Goal: Transaction & Acquisition: Purchase product/service

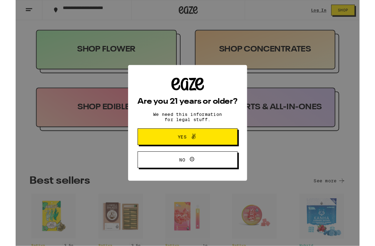
scroll to position [360, 0]
click at [198, 151] on icon at bounding box center [194, 149] width 8 height 8
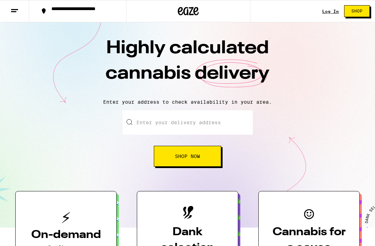
scroll to position [0, 0]
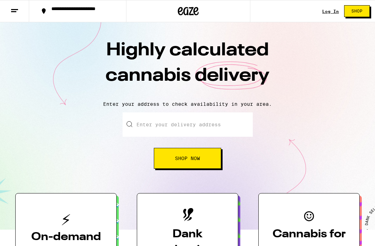
click at [331, 9] on link "Log In" at bounding box center [330, 11] width 17 height 5
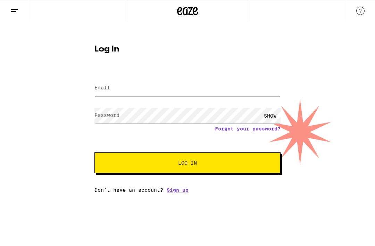
click at [153, 88] on input "Email" at bounding box center [187, 88] width 186 height 16
type input "[EMAIL_ADDRESS][DOMAIN_NAME]"
click at [188, 164] on button "Log In" at bounding box center [187, 162] width 186 height 21
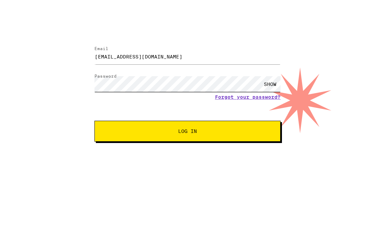
click at [188, 152] on button "Log In" at bounding box center [187, 162] width 186 height 21
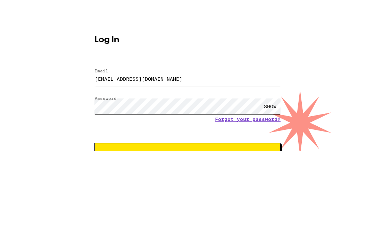
click at [188, 174] on button "Log In" at bounding box center [187, 184] width 186 height 21
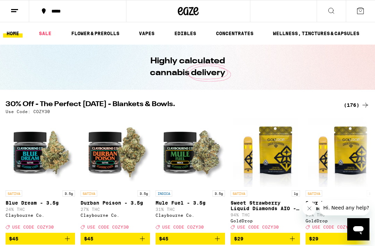
click at [103, 22] on button "*****" at bounding box center [77, 11] width 97 height 21
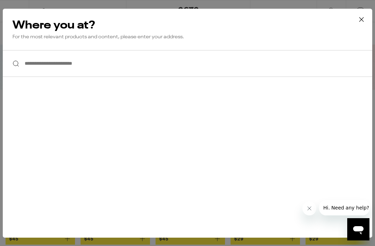
click at [359, 23] on icon at bounding box center [361, 19] width 10 height 10
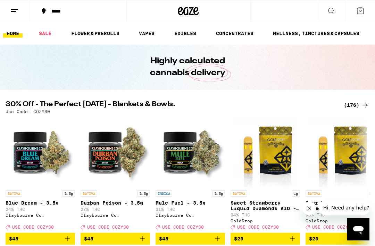
click at [110, 35] on link "FLOWER & PREROLLS" at bounding box center [95, 33] width 55 height 8
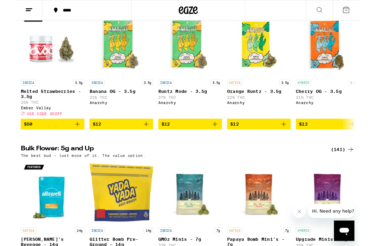
scroll to position [99, 0]
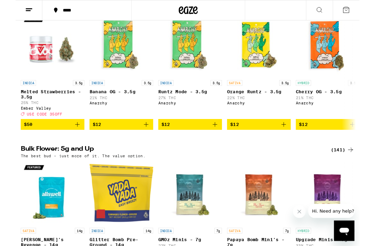
click at [362, 167] on icon at bounding box center [365, 163] width 8 height 8
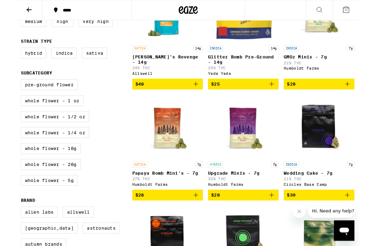
scroll to position [124, 0]
click at [73, 133] on label "Whole Flower - 1/2 oz" at bounding box center [43, 127] width 75 height 12
click at [7, 88] on input "Whole Flower - 1/2 oz" at bounding box center [7, 87] width 0 height 0
checkbox input "true"
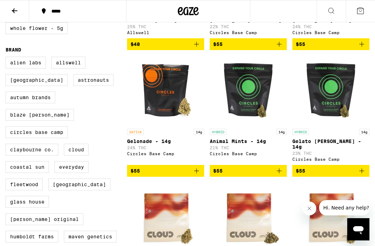
scroll to position [292, 0]
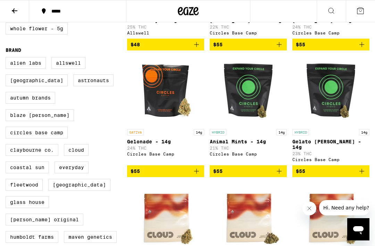
click at [176, 96] on img "Open page for Gelonade - 14g from Circles Base Camp" at bounding box center [165, 90] width 69 height 69
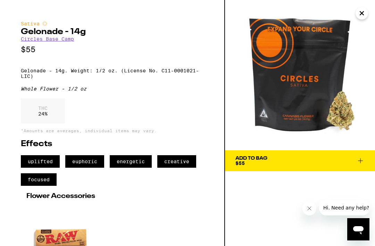
click at [334, 157] on span "Add To Bag $55" at bounding box center [300, 161] width 129 height 10
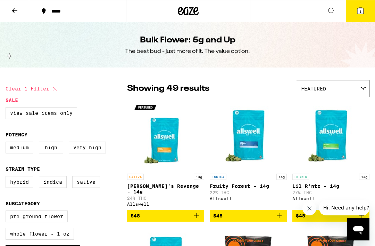
click at [358, 11] on icon at bounding box center [360, 11] width 6 height 6
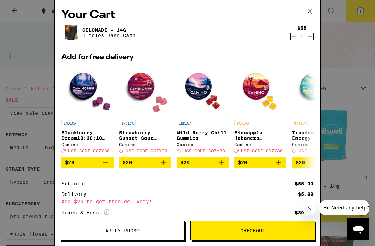
click at [50, 128] on div "Your Cart Gelonade - 14g Circles Base Camp $55 1 Add for free delivery INDICA B…" at bounding box center [187, 123] width 375 height 246
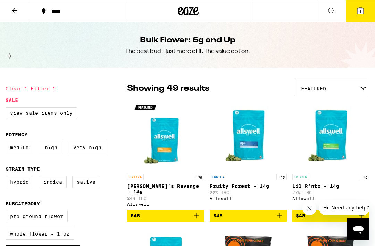
click at [57, 152] on label "High" at bounding box center [51, 147] width 24 height 12
click at [7, 143] on input "High" at bounding box center [7, 142] width 0 height 0
checkbox input "true"
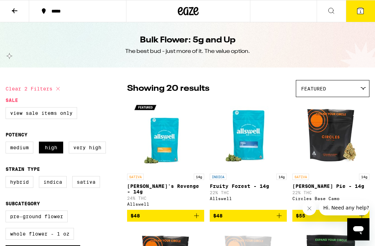
click at [90, 184] on label "Sativa" at bounding box center [86, 182] width 28 height 12
click at [7, 177] on input "Sativa" at bounding box center [7, 177] width 0 height 0
checkbox input "true"
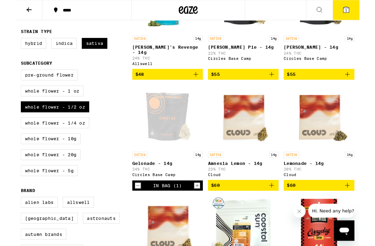
scroll to position [135, 0]
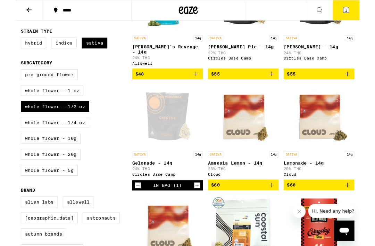
click at [79, 139] on label "Whole Flower - 1/4 oz" at bounding box center [43, 133] width 75 height 12
click at [7, 77] on input "Whole Flower - 1/4 oz" at bounding box center [7, 76] width 0 height 0
checkbox input "true"
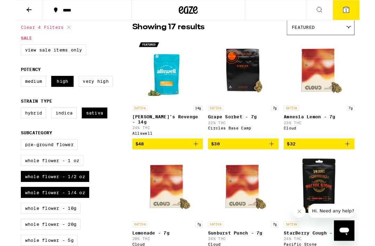
scroll to position [59, 0]
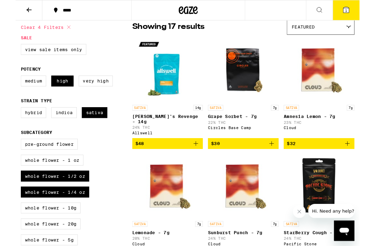
click at [57, 123] on label "Indica" at bounding box center [53, 123] width 28 height 12
click at [7, 118] on input "Indica" at bounding box center [7, 118] width 0 height 0
checkbox input "true"
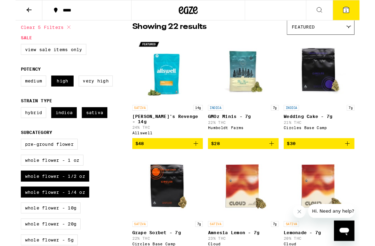
click at [94, 129] on label "Sativa" at bounding box center [86, 123] width 28 height 12
click at [7, 118] on input "Sativa" at bounding box center [7, 118] width 0 height 0
checkbox input "false"
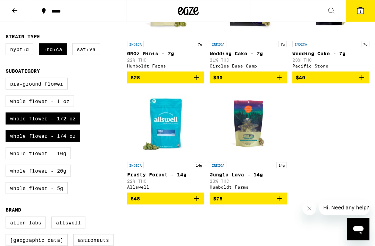
scroll to position [133, 0]
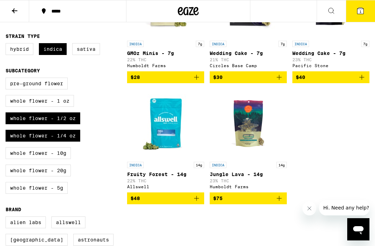
click at [67, 124] on label "Whole Flower - 1/2 oz" at bounding box center [43, 118] width 75 height 12
click at [7, 79] on input "Whole Flower - 1/2 oz" at bounding box center [7, 79] width 0 height 0
checkbox input "false"
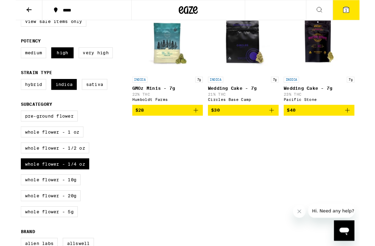
scroll to position [90, 0]
click at [65, 237] on label "Whole Flower - 5g" at bounding box center [37, 231] width 62 height 12
click at [7, 122] on input "Whole Flower - 5g" at bounding box center [7, 122] width 0 height 0
checkbox input "true"
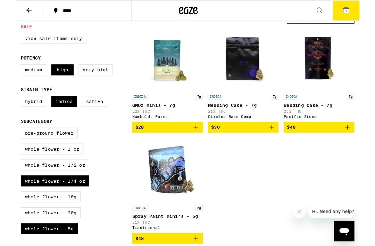
scroll to position [61, 0]
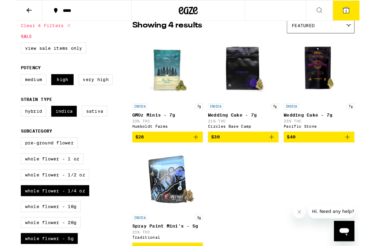
click at [341, 76] on img "Open page for Wedding Cake - 7g from Pacific Stone" at bounding box center [330, 73] width 69 height 69
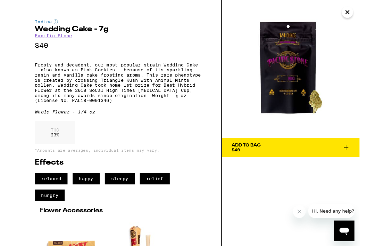
click at [328, 153] on button "Add To Bag $40" at bounding box center [300, 160] width 150 height 21
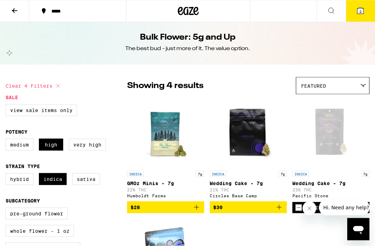
scroll to position [3, 0]
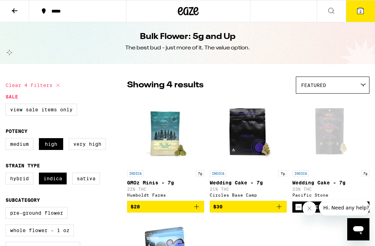
click at [365, 13] on button "2" at bounding box center [360, 11] width 29 height 22
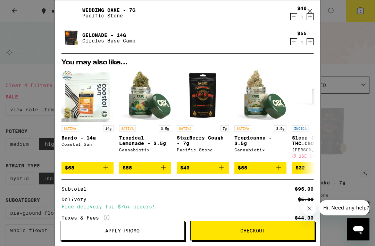
scroll to position [21, 0]
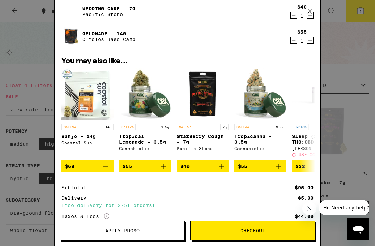
click at [237, 234] on button "Checkout" at bounding box center [252, 230] width 125 height 19
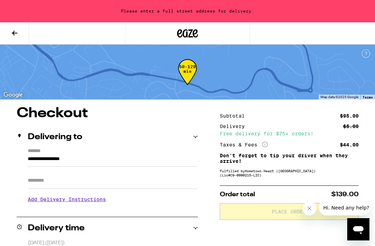
click at [84, 159] on input "**********" at bounding box center [113, 161] width 170 height 12
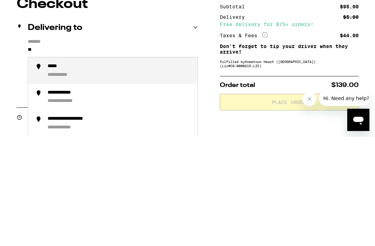
type input "*"
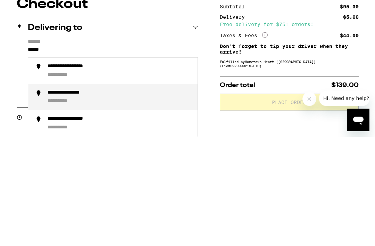
click at [120, 193] on li "**********" at bounding box center [113, 206] width 170 height 26
type input "**********"
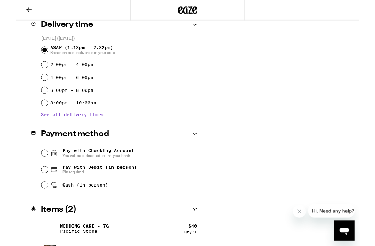
scroll to position [177, 0]
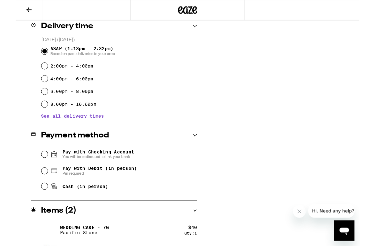
click at [32, 206] on input "Cash (in person)" at bounding box center [31, 202] width 7 height 7
radio input "true"
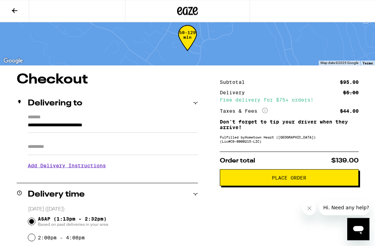
scroll to position [0, 0]
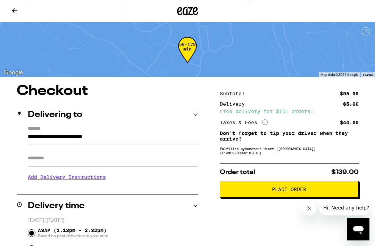
click at [346, 191] on button "Place Order" at bounding box center [289, 189] width 139 height 17
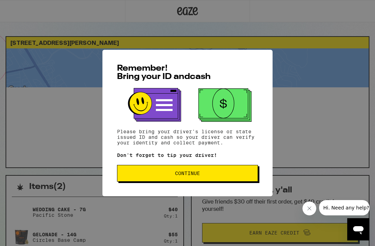
click at [200, 174] on span "Continue" at bounding box center [187, 173] width 129 height 5
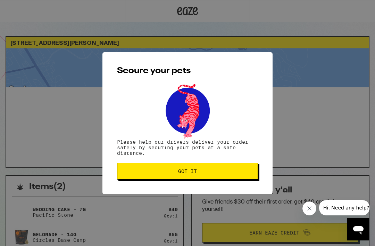
click at [185, 172] on span "Got it" at bounding box center [187, 170] width 19 height 5
